Goal: Transaction & Acquisition: Purchase product/service

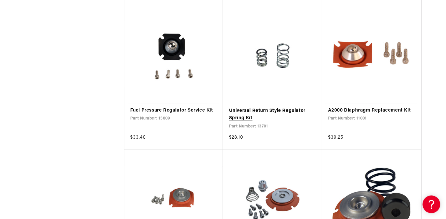
scroll to position [0, 373]
click at [251, 122] on link "Universal Return Style Regulator Spring Kit" at bounding box center [272, 114] width 87 height 15
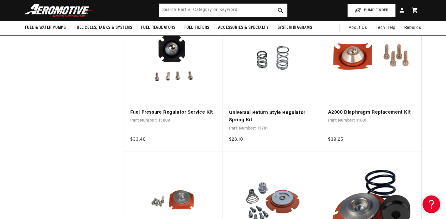
scroll to position [0, 0]
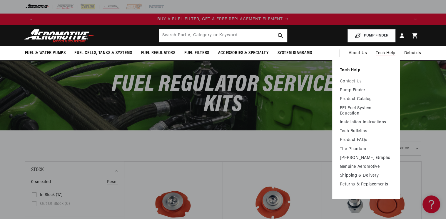
click at [386, 54] on span "Tech Help" at bounding box center [385, 53] width 19 height 6
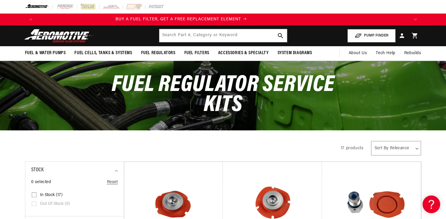
click at [351, 82] on h1 "Fuel Regulator Service Kits" at bounding box center [223, 95] width 265 height 40
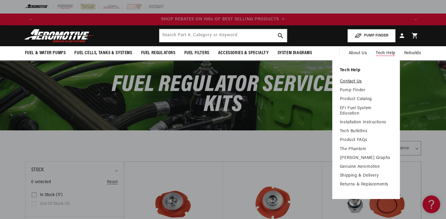
click at [352, 81] on link "Contact Us" at bounding box center [366, 81] width 52 height 5
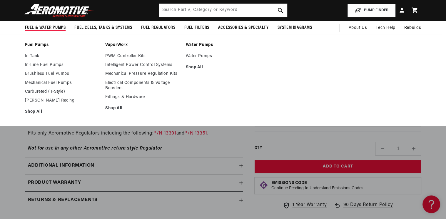
scroll to position [0, 373]
